Goal: Information Seeking & Learning: Learn about a topic

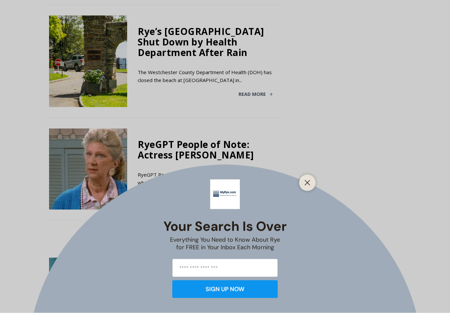
scroll to position [1179, 0]
click at [300, 187] on div "Your Search is Over Everything You Need to Know About Rye for FREE in Your Inbo…" at bounding box center [225, 156] width 450 height 313
click at [130, 196] on div "Your Search is Over Everything You Need to Know About Rye for FREE in Your Inbo…" at bounding box center [225, 156] width 450 height 313
click at [311, 187] on button "Close" at bounding box center [307, 182] width 9 height 9
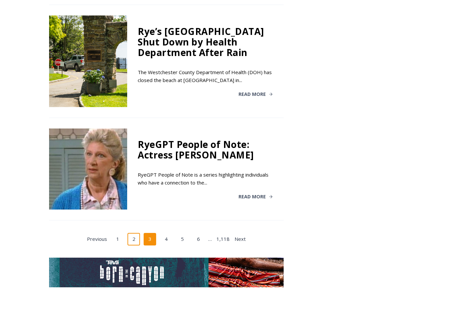
click at [131, 233] on link "2" at bounding box center [133, 239] width 13 height 13
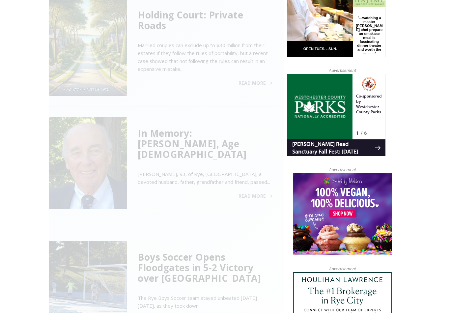
scroll to position [267, 0]
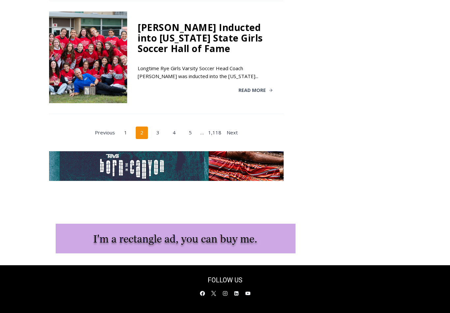
scroll to position [1316, 0]
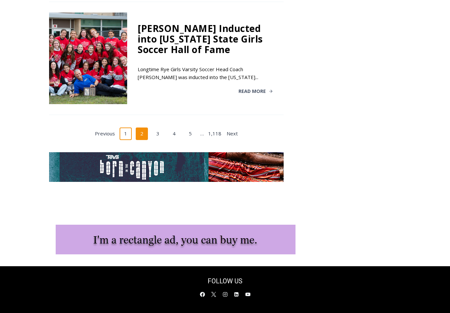
click at [125, 127] on link "1" at bounding box center [126, 133] width 13 height 13
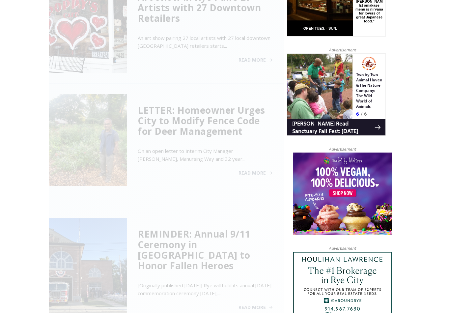
scroll to position [267, 0]
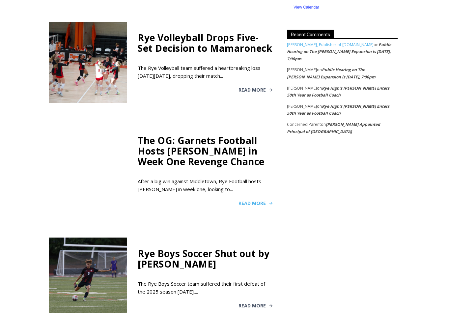
scroll to position [1028, 0]
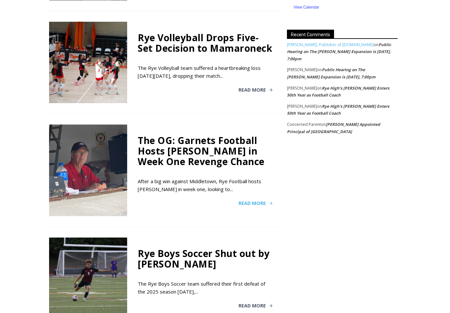
click at [257, 201] on span "Read More" at bounding box center [251, 203] width 27 height 5
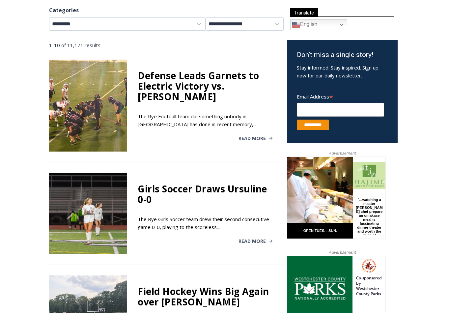
scroll to position [163, 0]
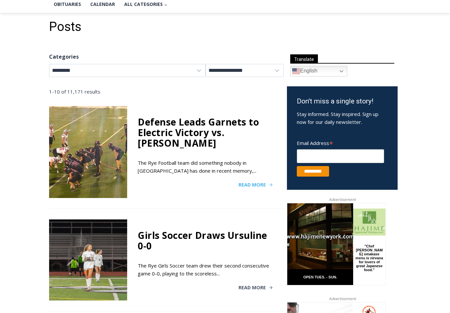
click at [263, 182] on span "Read More" at bounding box center [251, 184] width 27 height 5
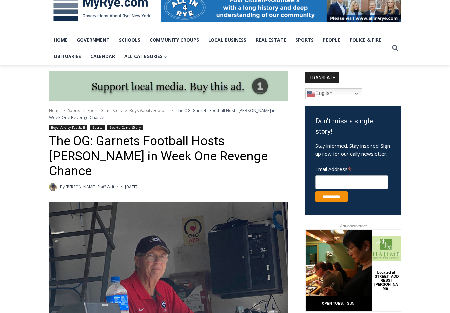
scroll to position [109, 0]
